Goal: Task Accomplishment & Management: Understand process/instructions

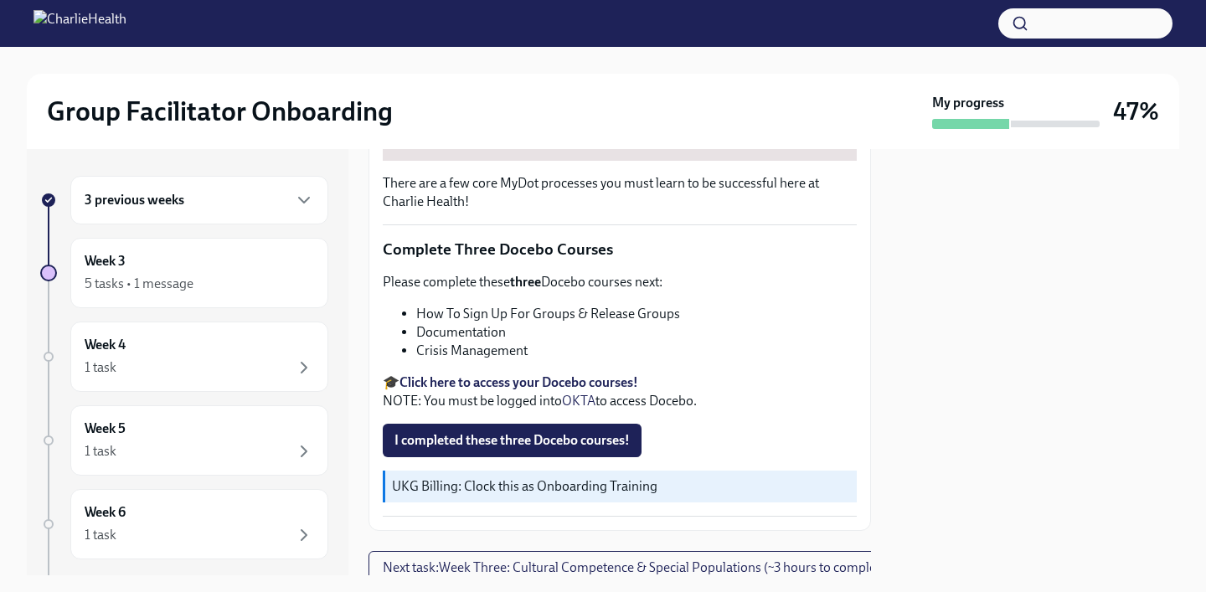
scroll to position [620, 0]
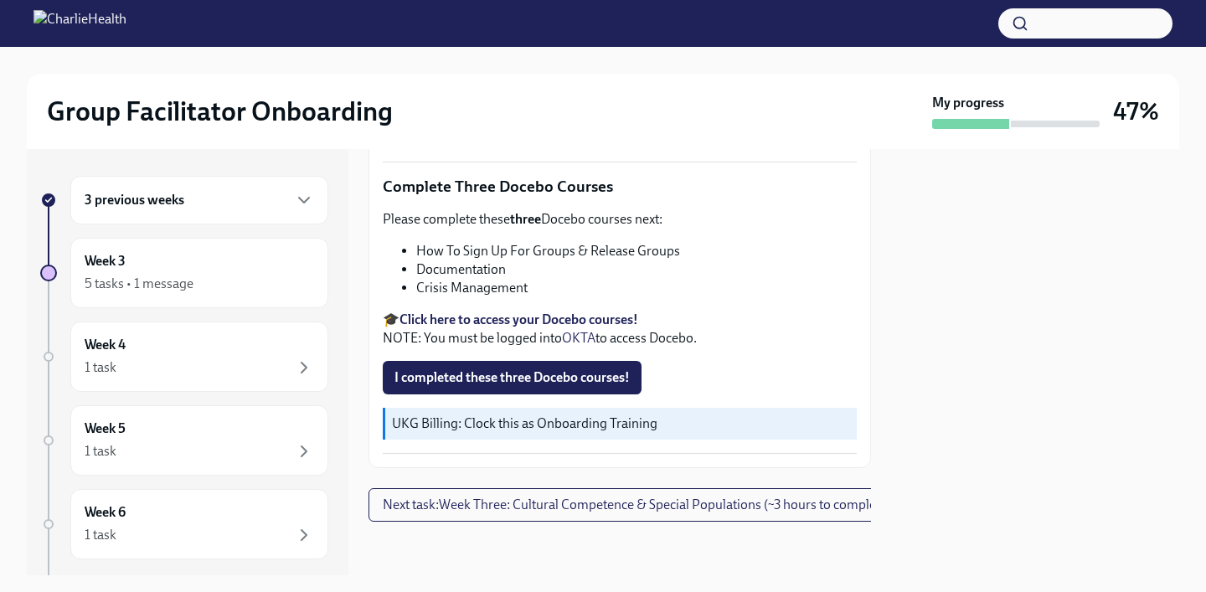
click at [195, 208] on div "3 previous weeks" at bounding box center [200, 200] width 230 height 20
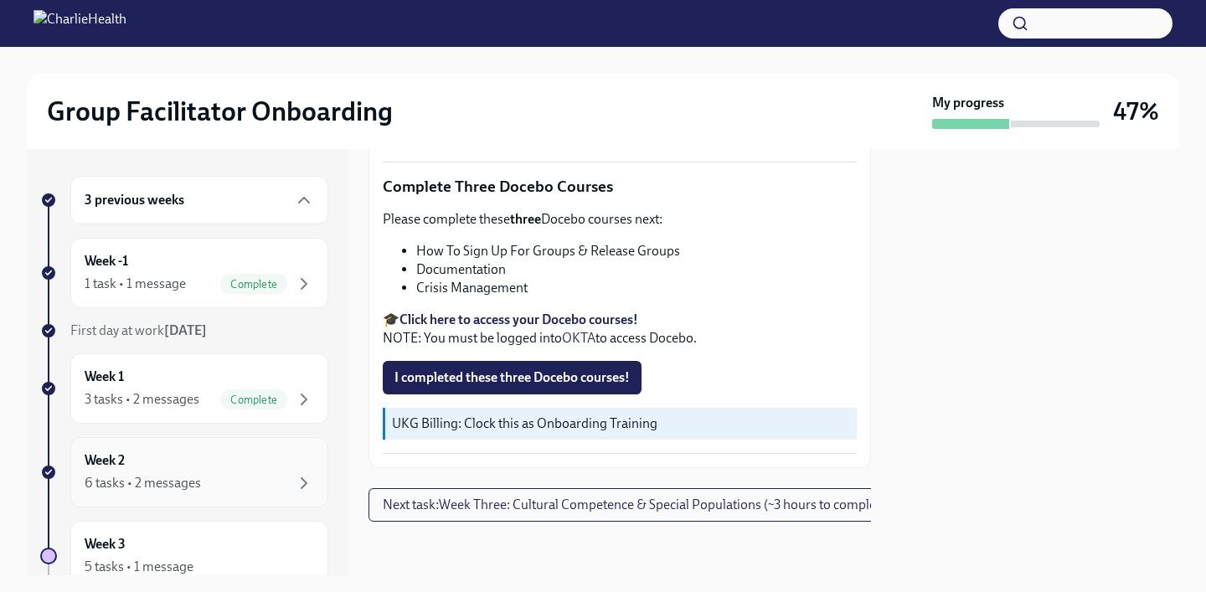
click at [160, 456] on div "Week 2 6 tasks • 2 messages" at bounding box center [200, 473] width 230 height 42
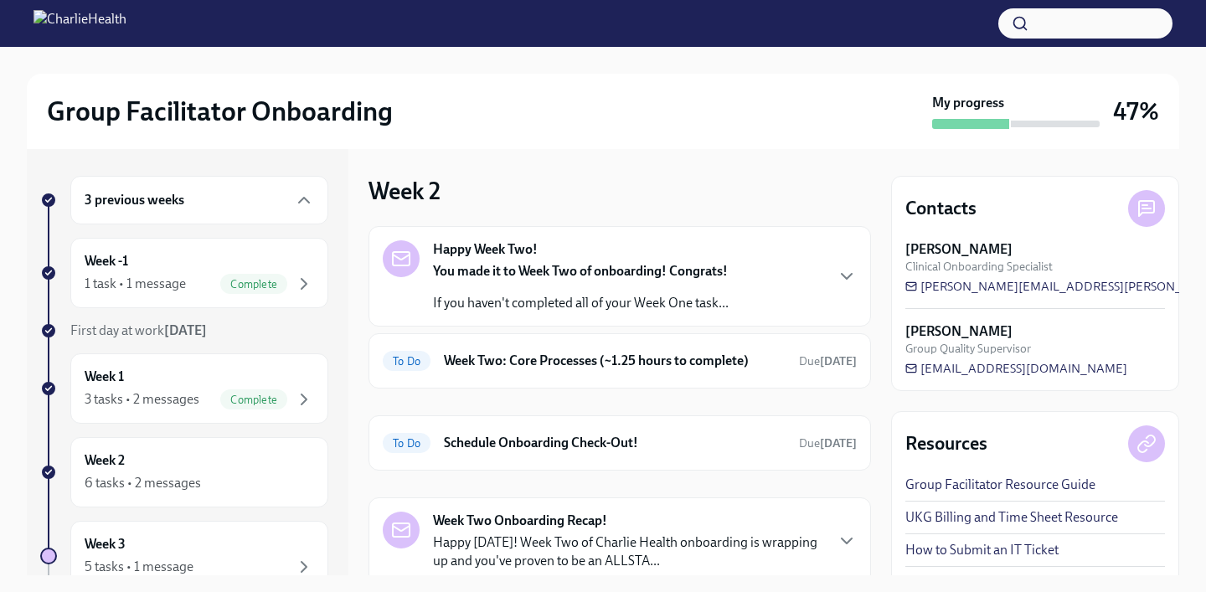
scroll to position [115, 0]
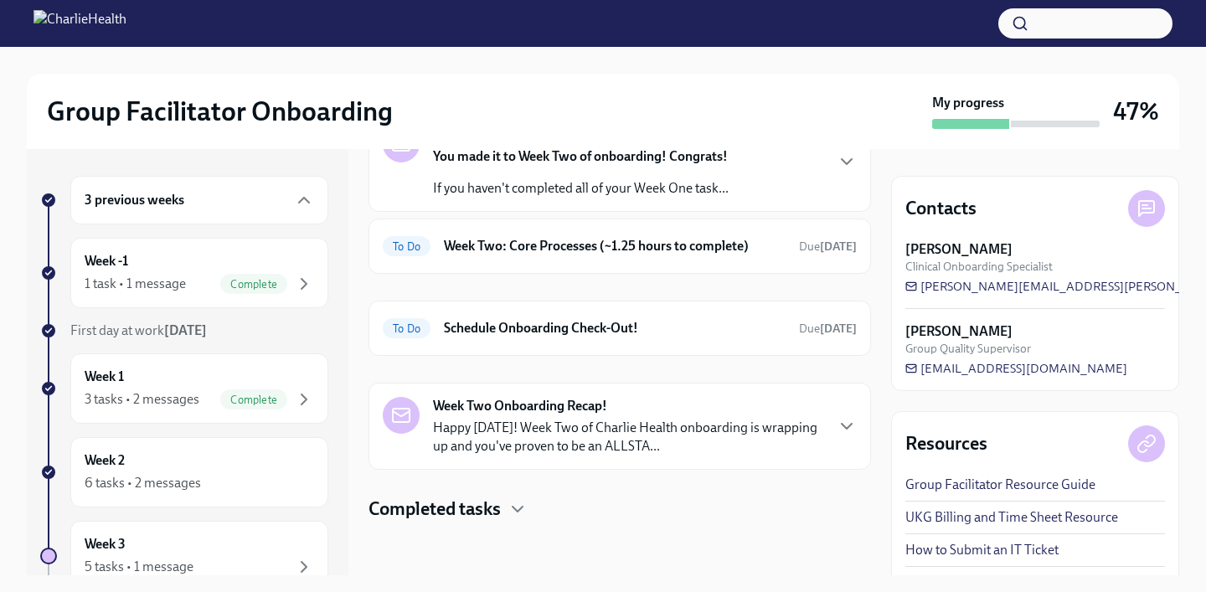
click at [467, 509] on h4 "Completed tasks" at bounding box center [435, 509] width 132 height 25
click at [519, 335] on h6 "Schedule Onboarding Check-Out!" at bounding box center [615, 328] width 342 height 18
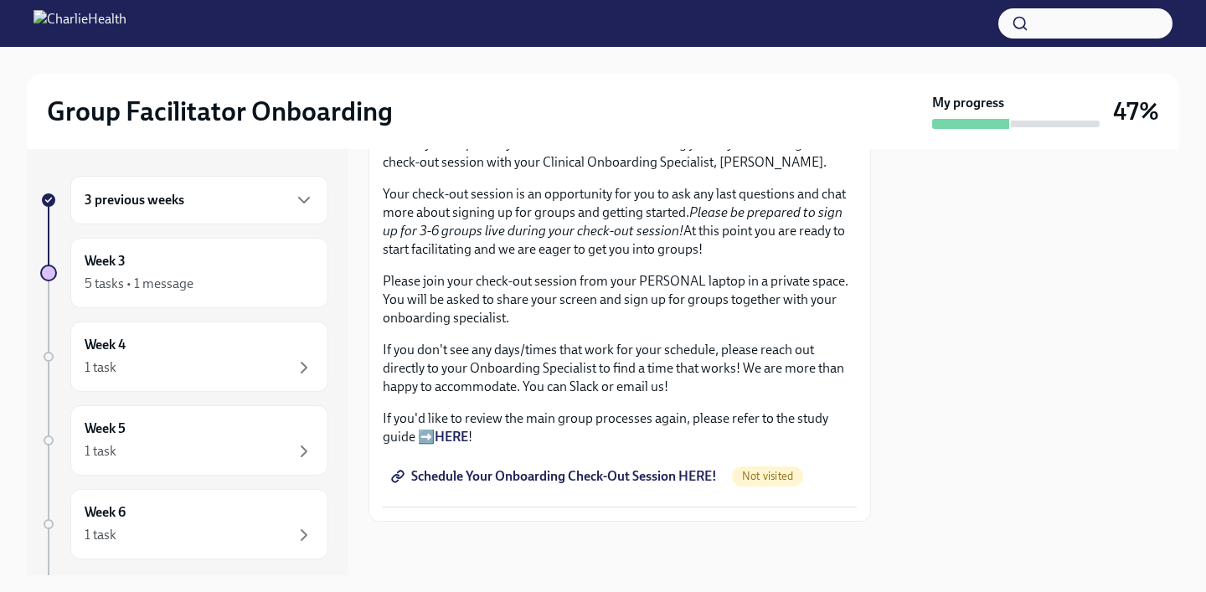
scroll to position [353, 0]
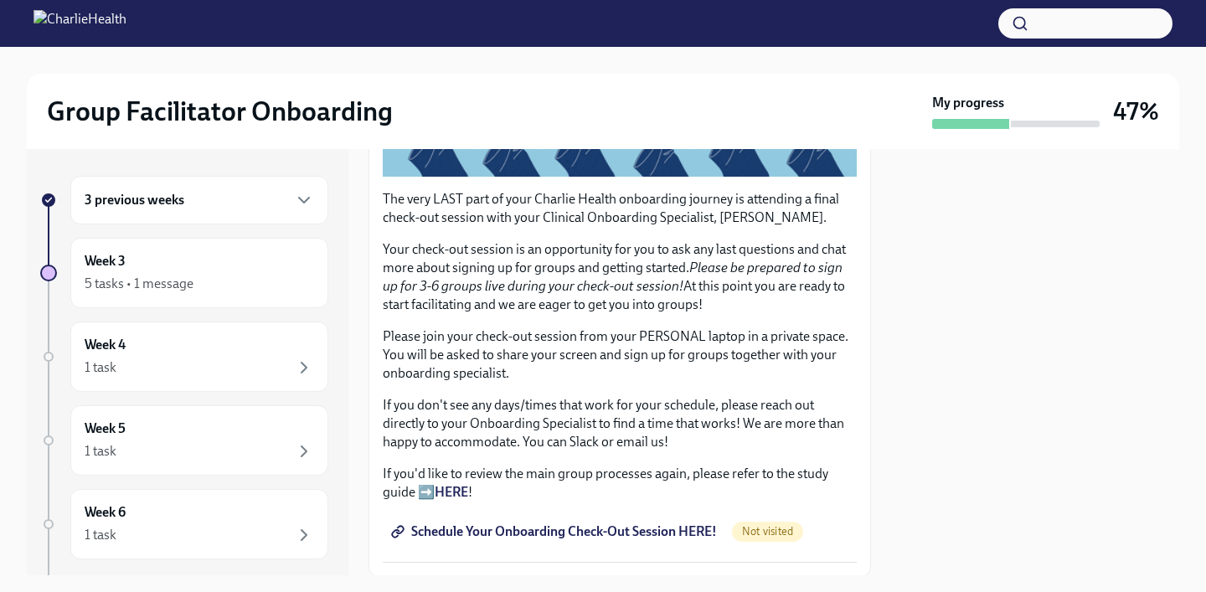
click at [540, 536] on span "Schedule Your Onboarding Check-Out Session HERE!" at bounding box center [556, 532] width 323 height 17
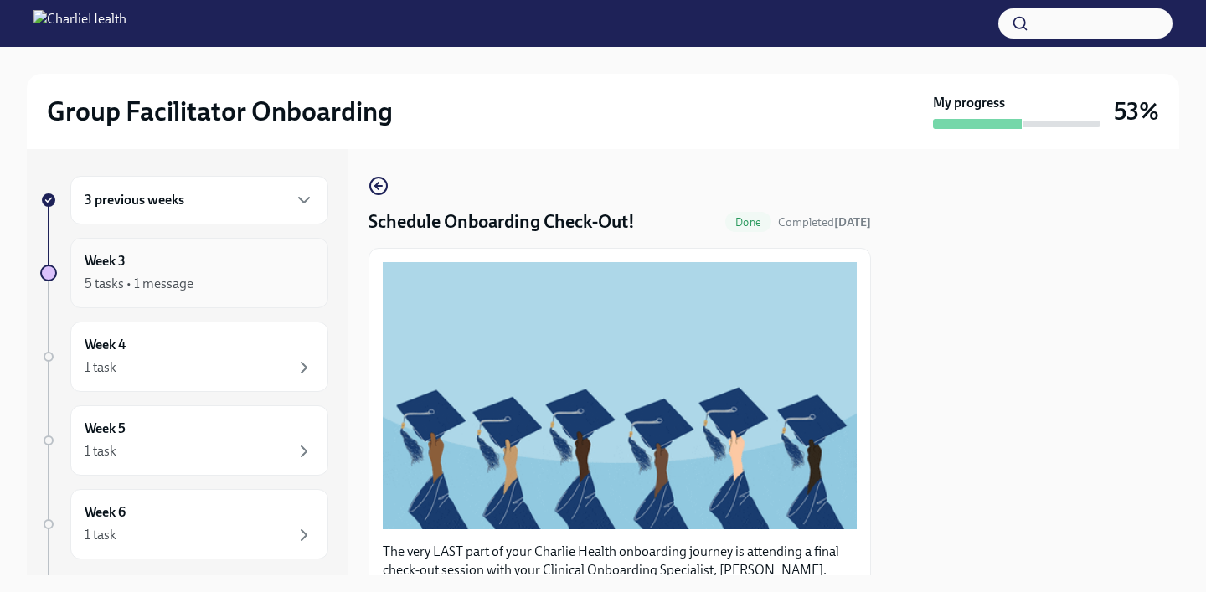
click at [171, 274] on div "5 tasks • 1 message" at bounding box center [200, 284] width 230 height 20
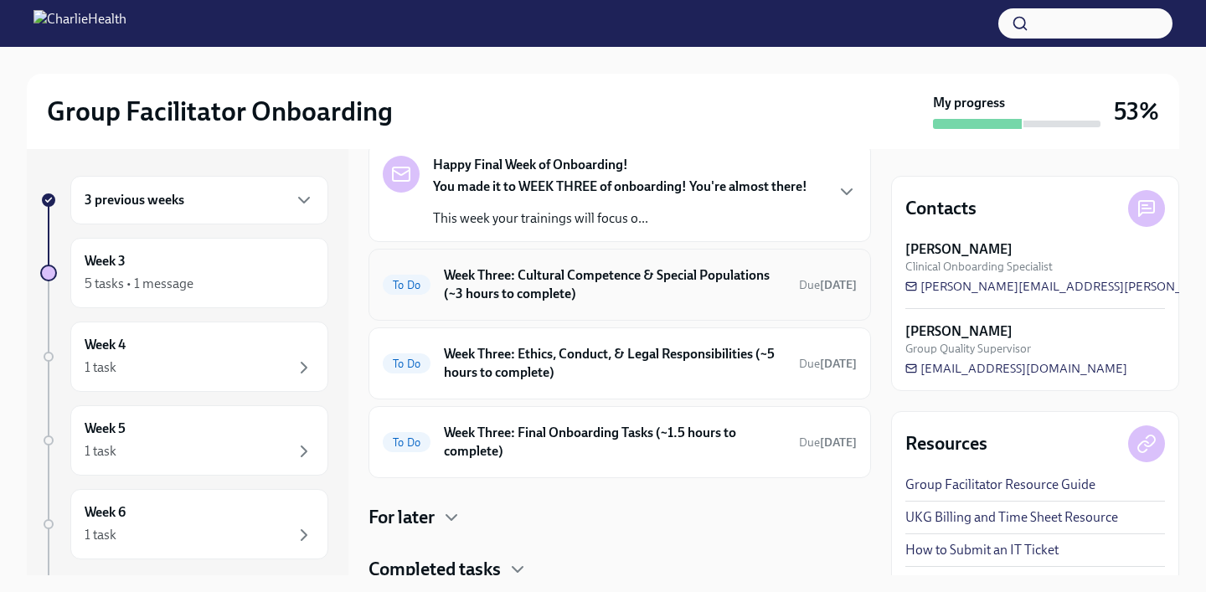
scroll to position [85, 0]
click at [660, 435] on h6 "Week Three: Final Onboarding Tasks (~1.5 hours to complete)" at bounding box center [615, 441] width 342 height 37
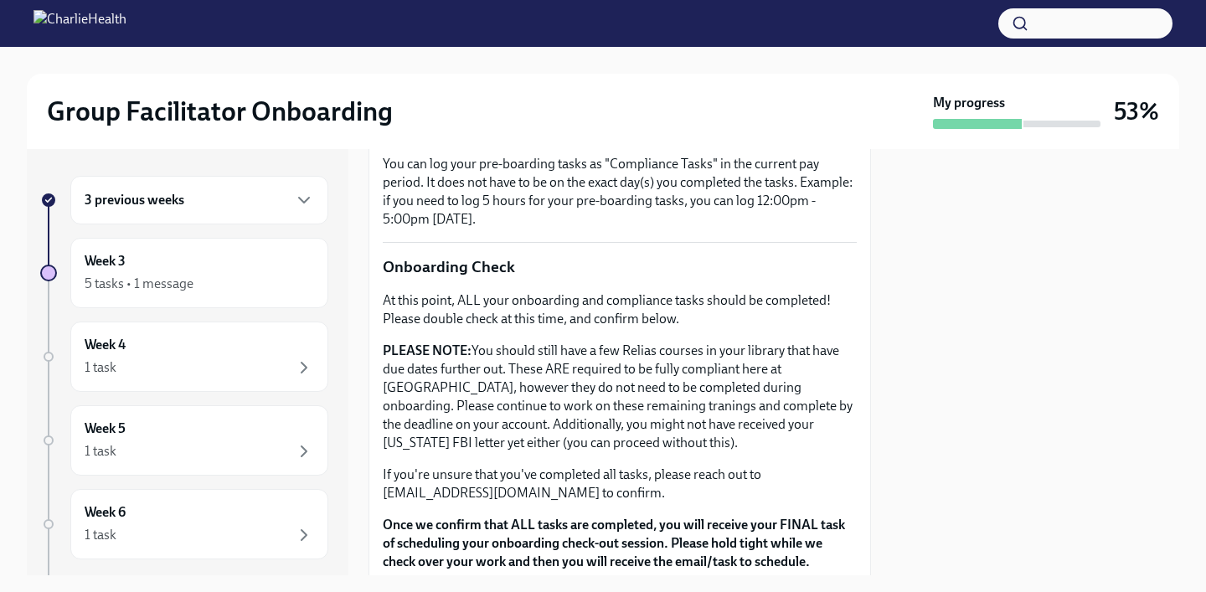
scroll to position [1268, 0]
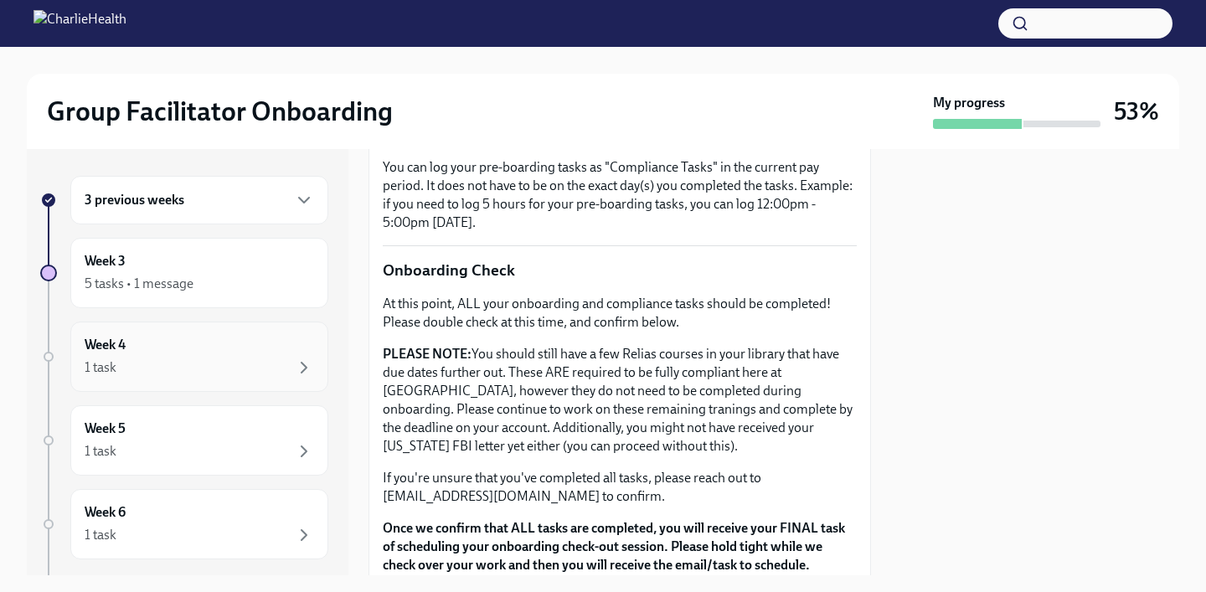
click at [245, 349] on div "Week 4 1 task" at bounding box center [200, 357] width 230 height 42
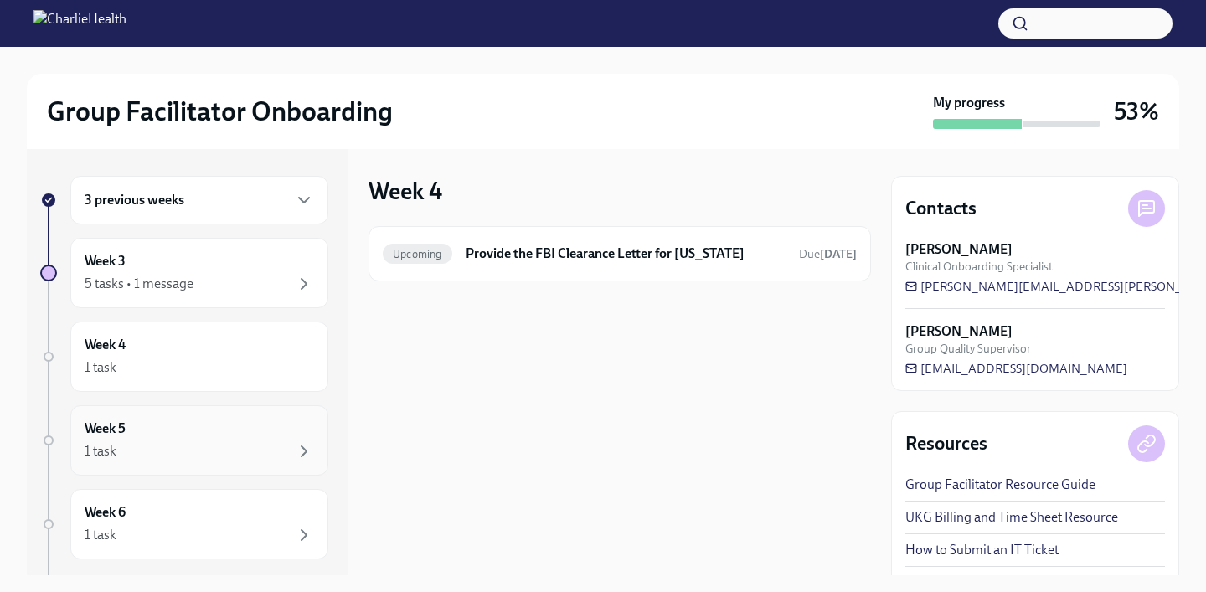
click at [252, 462] on div "Week 5 1 task" at bounding box center [199, 440] width 258 height 70
click at [192, 279] on div "5 tasks • 1 message" at bounding box center [200, 284] width 230 height 20
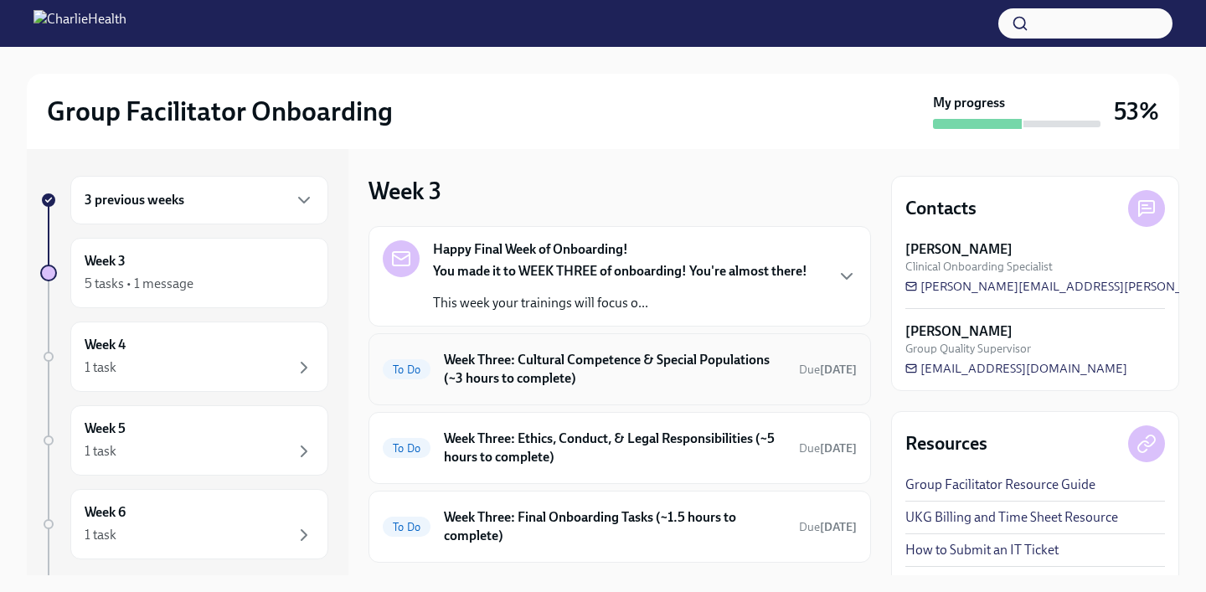
click at [593, 381] on h6 "Week Three: Cultural Competence & Special Populations (~3 hours to complete)" at bounding box center [615, 369] width 342 height 37
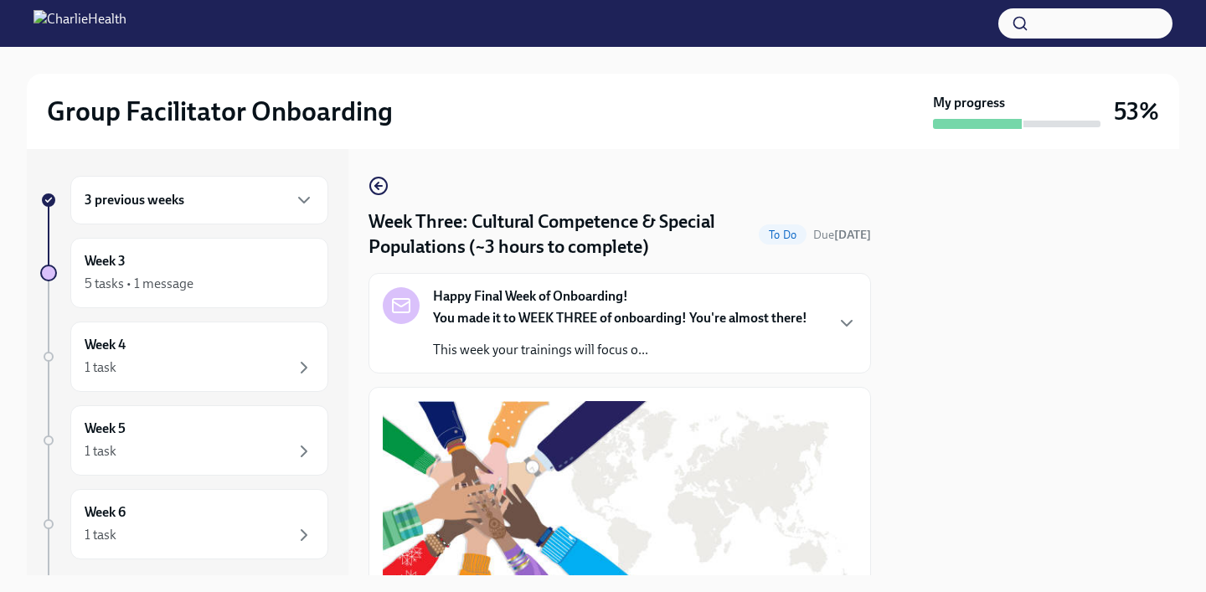
click at [621, 328] on div "You made it to WEEK THREE of onboarding! You're almost there! This week your tr…" at bounding box center [620, 334] width 374 height 50
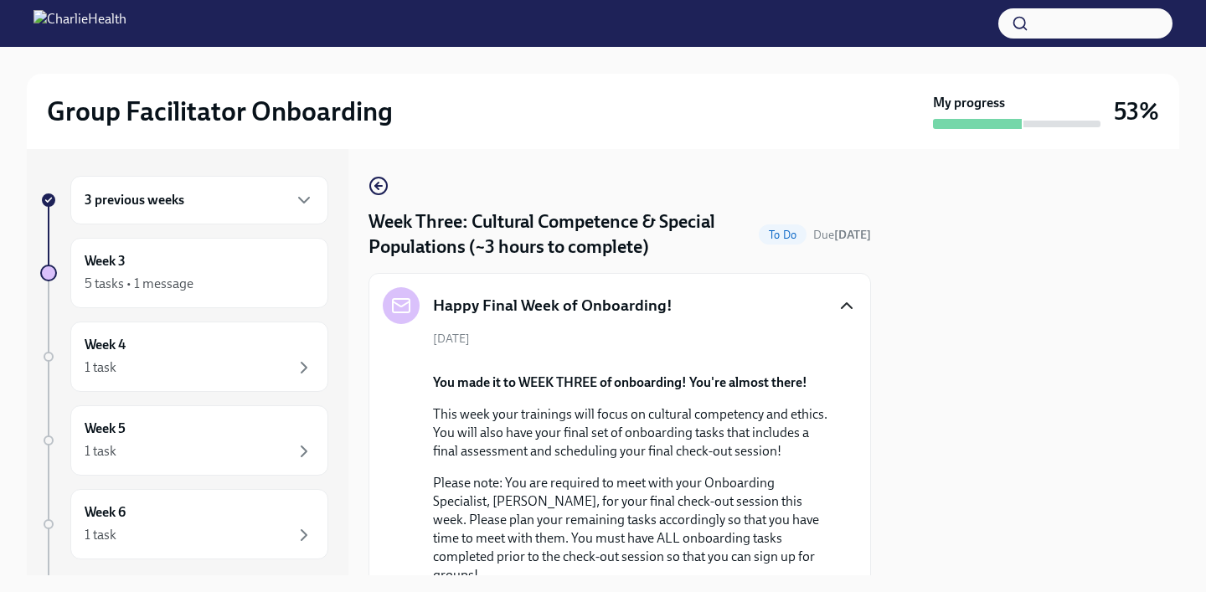
click at [851, 310] on icon "button" at bounding box center [847, 306] width 20 height 20
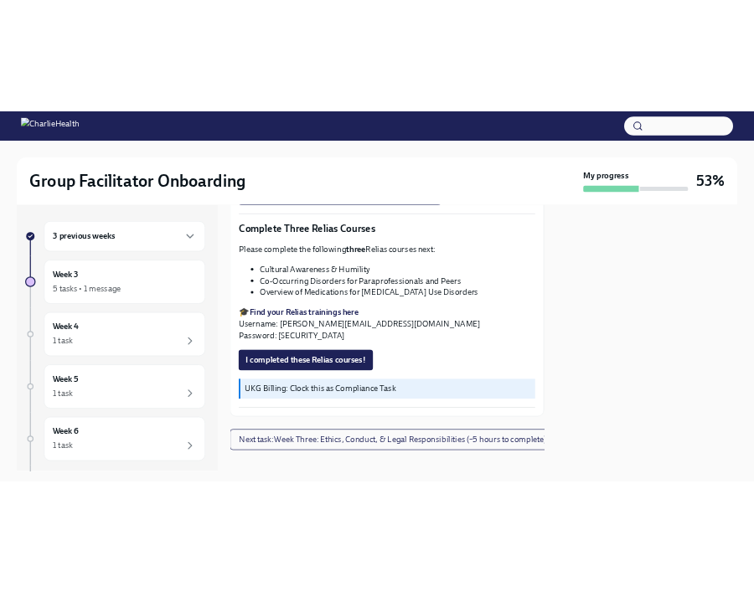
scroll to position [1382, 1]
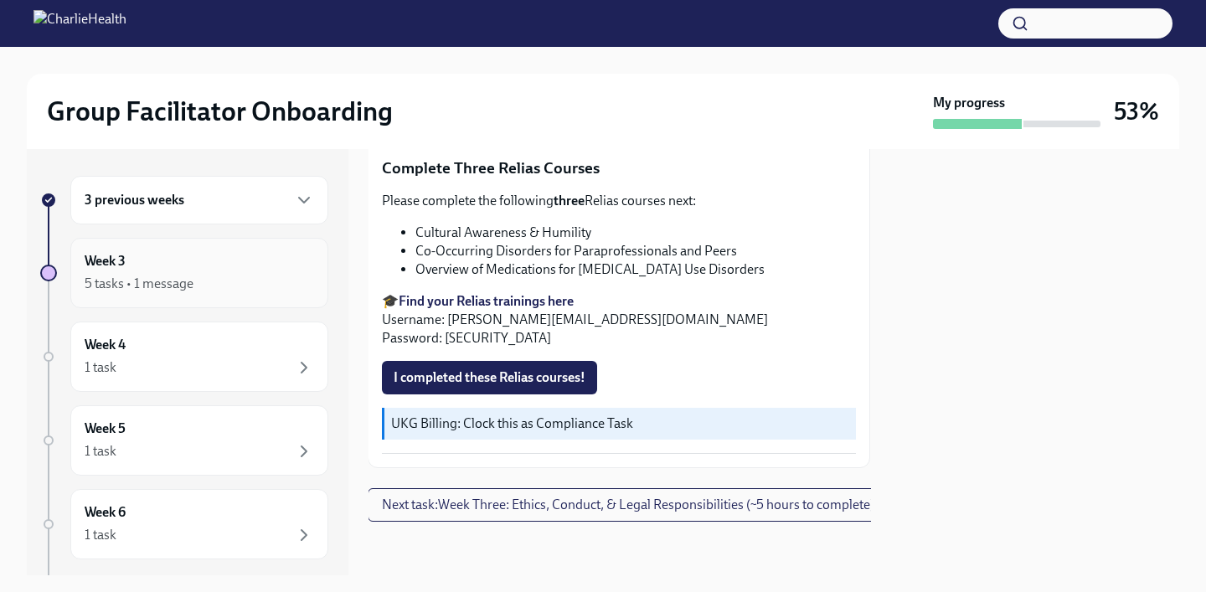
click at [287, 292] on div "5 tasks • 1 message" at bounding box center [200, 284] width 230 height 20
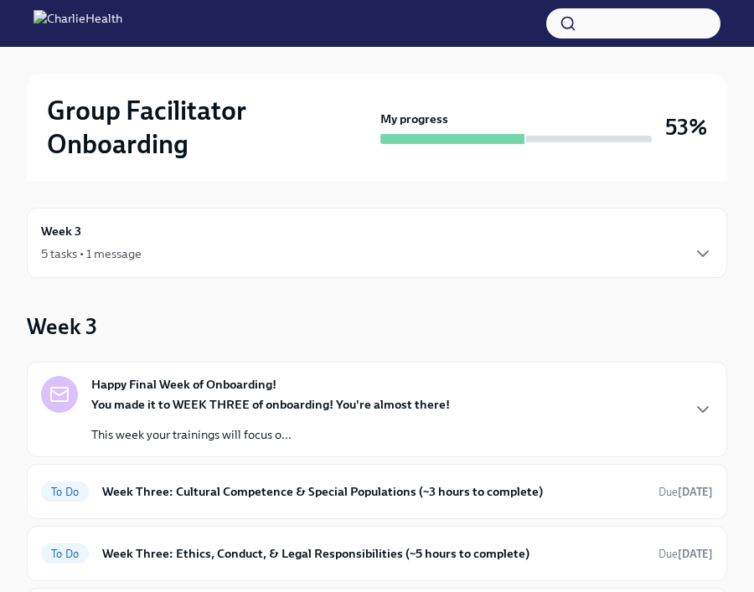
click at [104, 230] on div "Week 3 5 tasks • 1 message" at bounding box center [377, 243] width 672 height 42
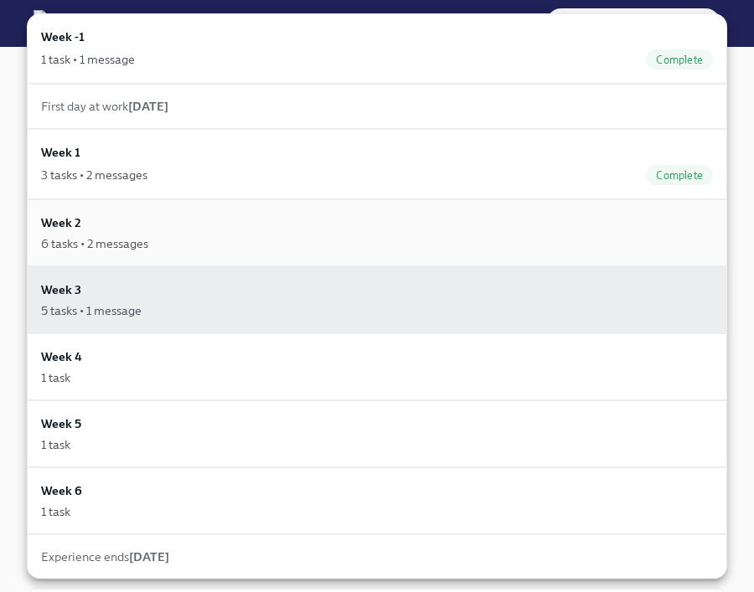
click at [81, 221] on div "Week 2 6 tasks • 2 messages" at bounding box center [377, 233] width 672 height 39
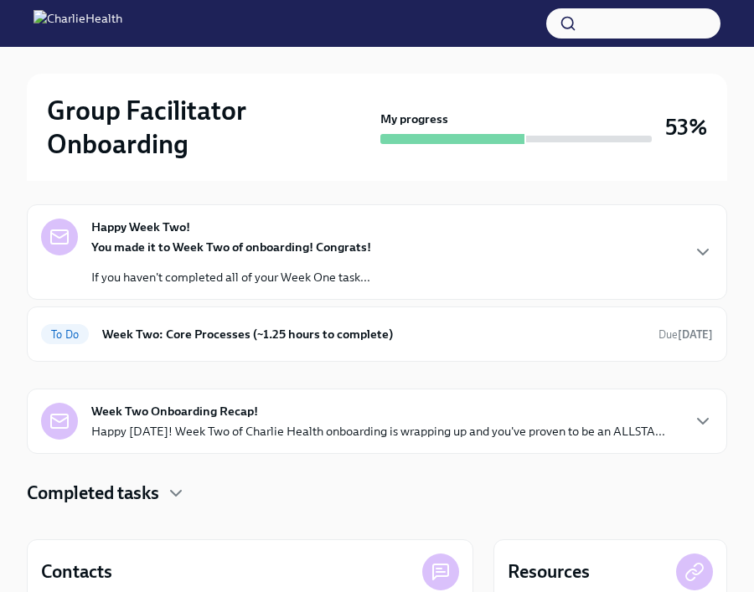
scroll to position [185, 0]
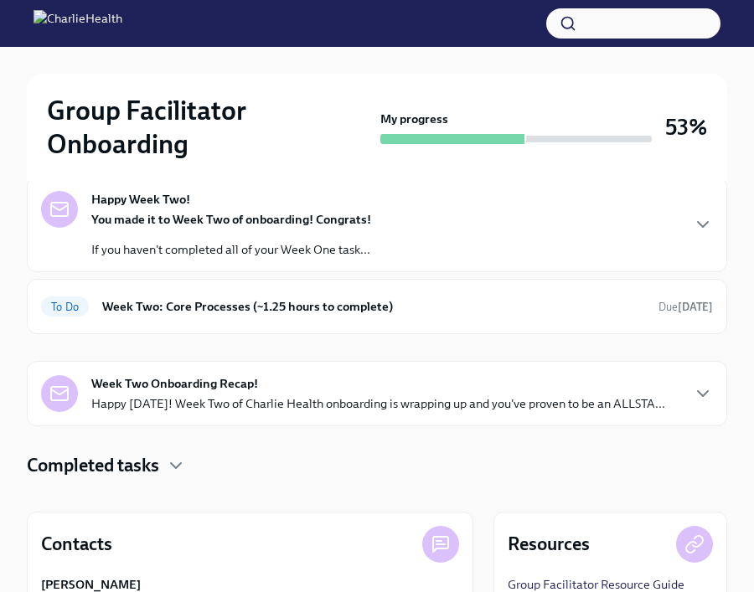
click at [138, 473] on h4 "Completed tasks" at bounding box center [93, 465] width 132 height 25
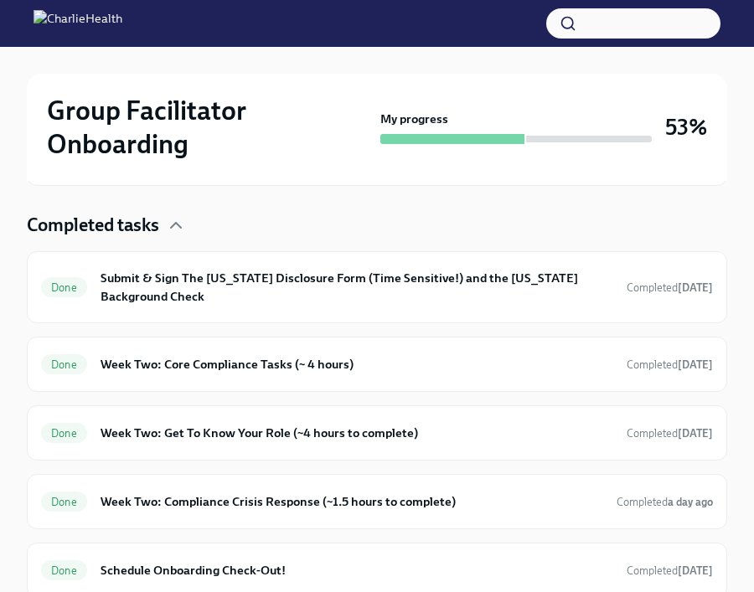
scroll to position [564, 0]
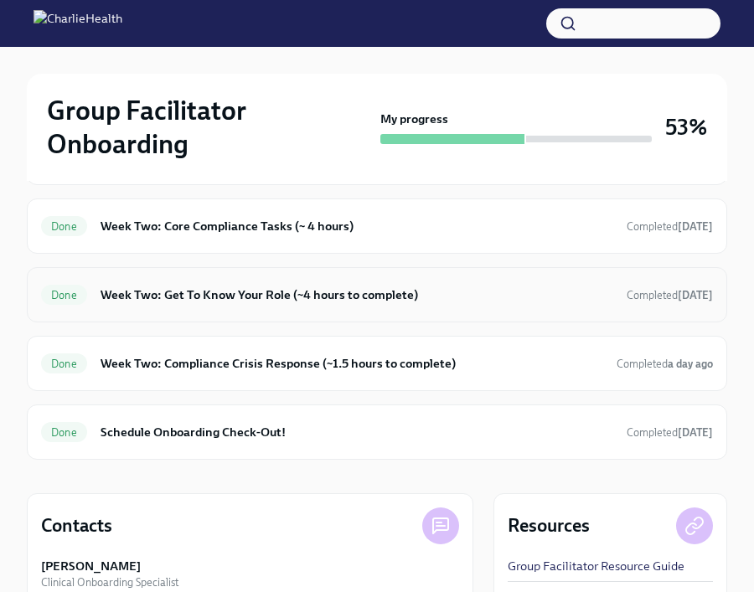
click at [189, 302] on h6 "Week Two: Get To Know Your Role (~4 hours to complete)" at bounding box center [357, 295] width 513 height 18
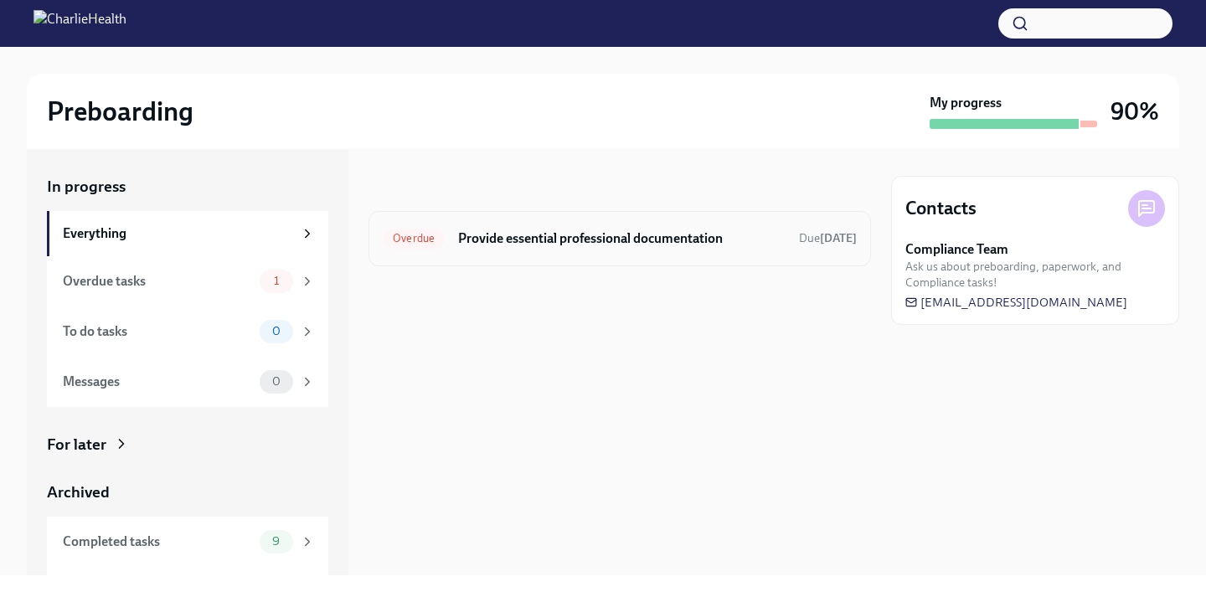
click at [535, 254] on div "Overdue Provide essential professional documentation Due [DATE]" at bounding box center [620, 238] width 503 height 55
click at [543, 248] on div "Overdue Provide essential professional documentation Due Sep 11th" at bounding box center [620, 238] width 474 height 27
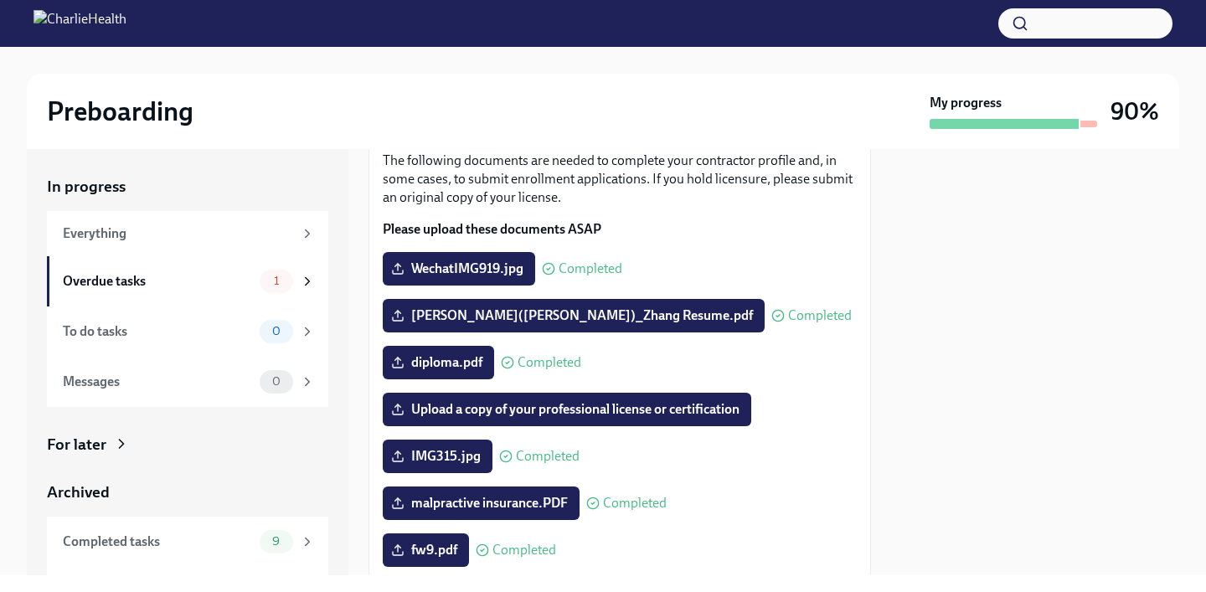
scroll to position [116, 0]
